Goal: Task Accomplishment & Management: Use online tool/utility

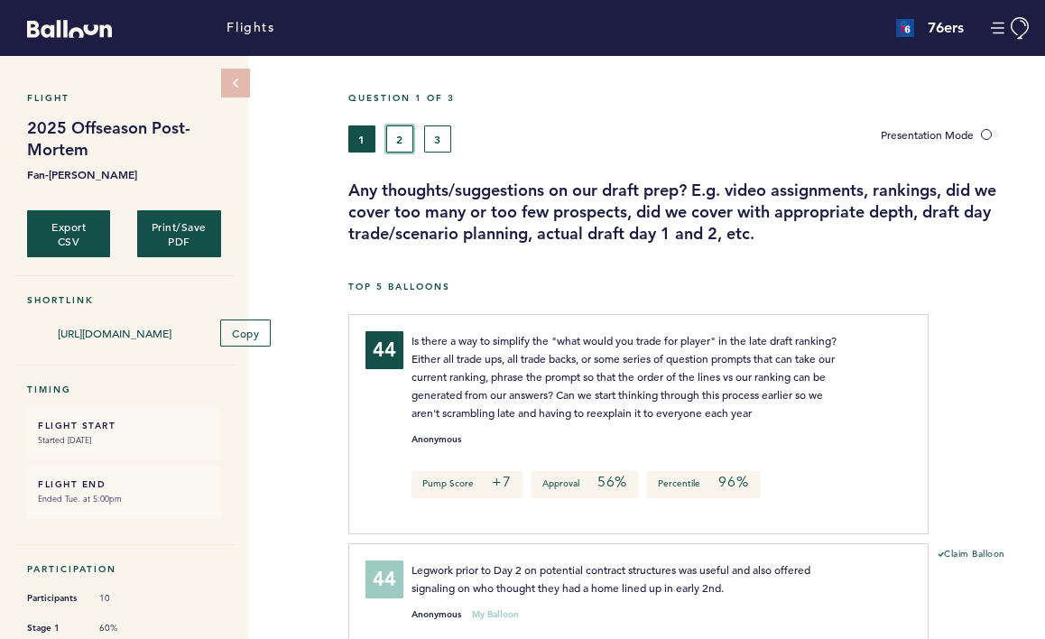
click at [393, 143] on button "2" at bounding box center [399, 138] width 27 height 27
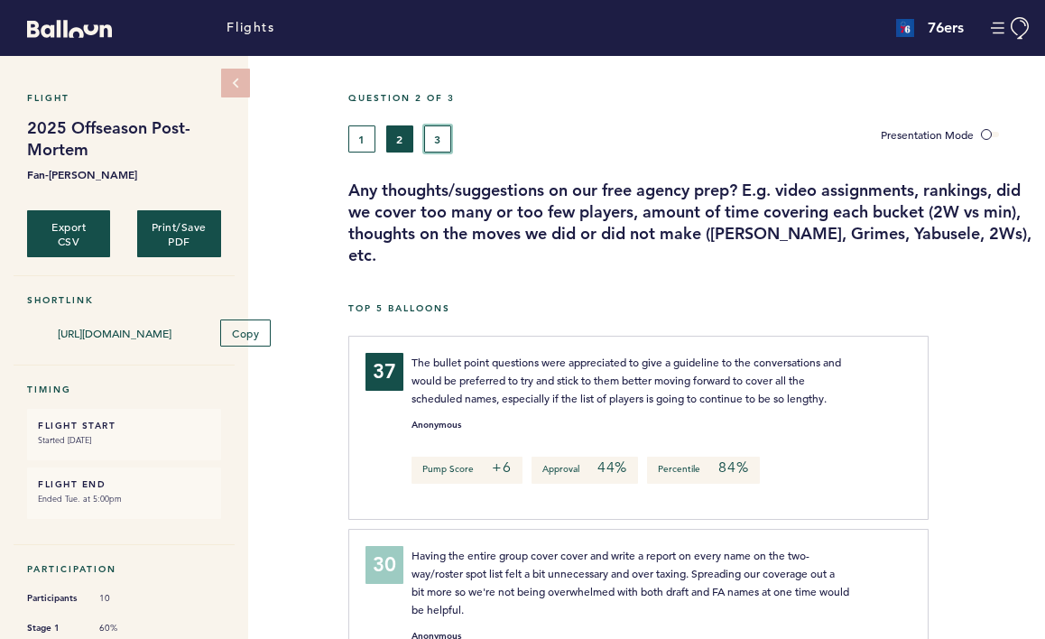
click at [430, 135] on button "3" at bounding box center [437, 138] width 27 height 27
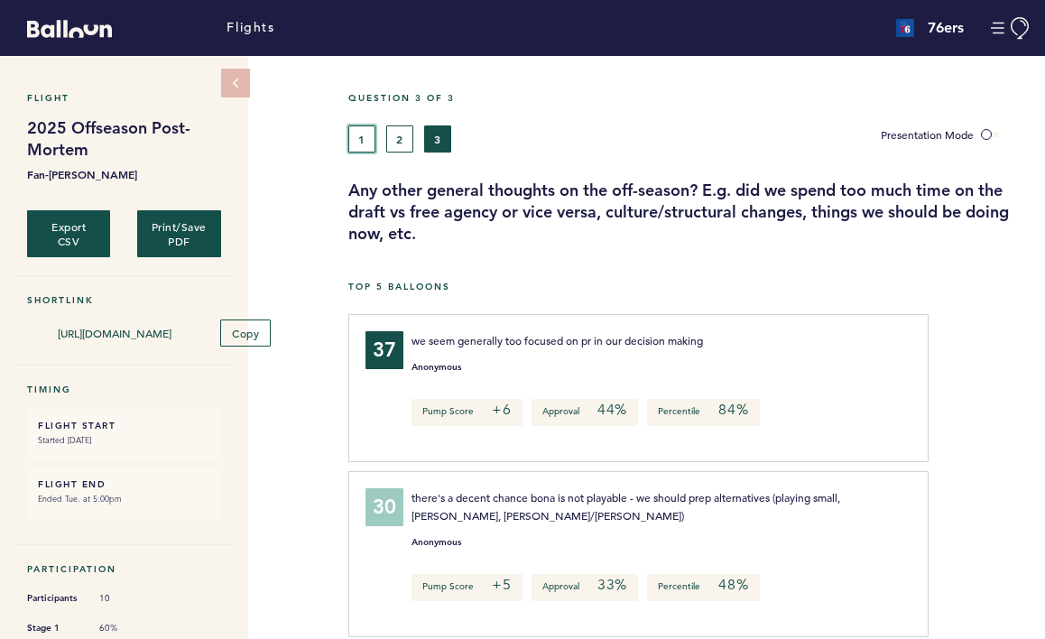
click at [369, 129] on button "1" at bounding box center [361, 138] width 27 height 27
